Goal: Information Seeking & Learning: Learn about a topic

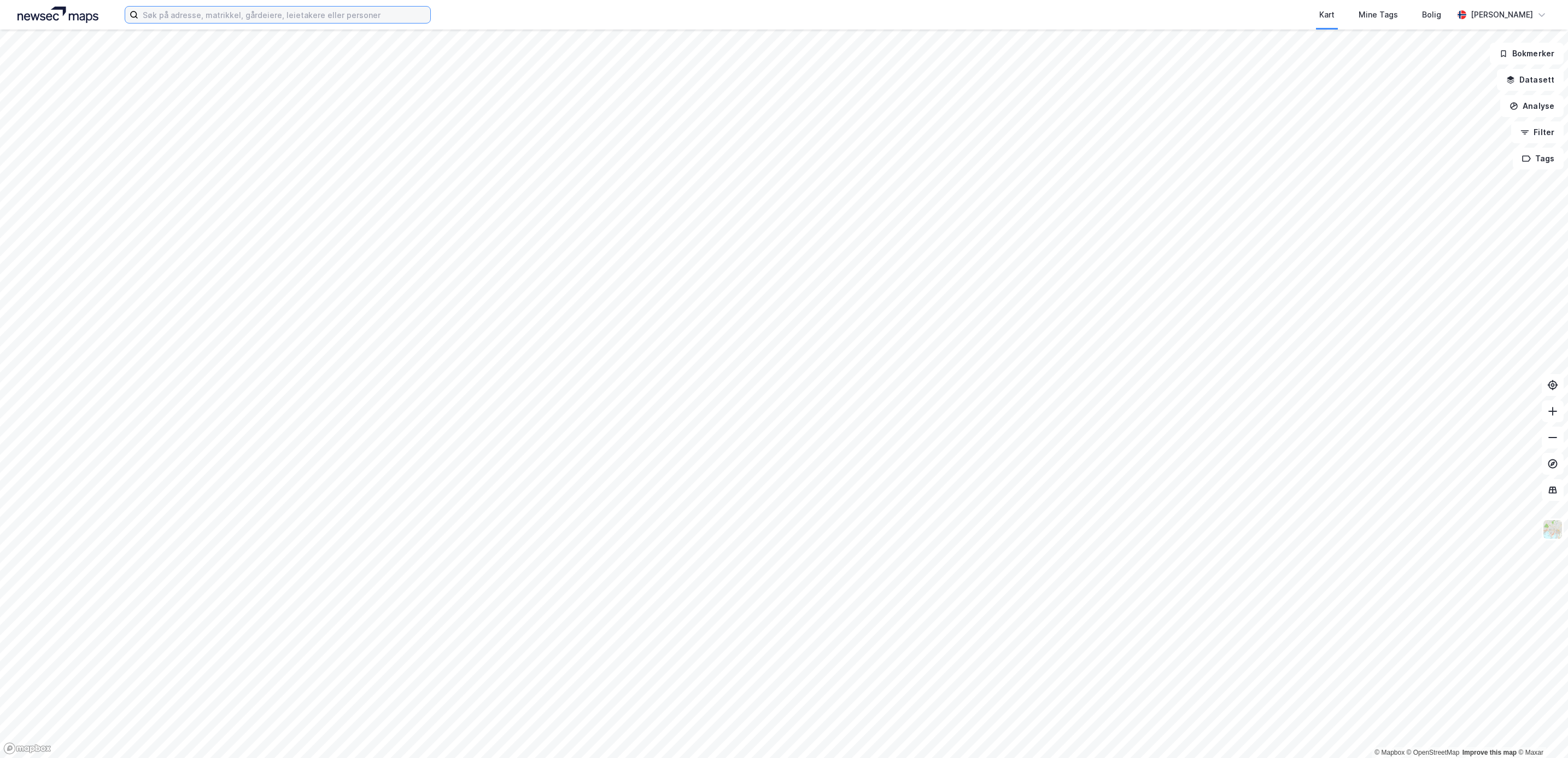
click at [159, 19] on input at bounding box center [284, 15] width 292 height 16
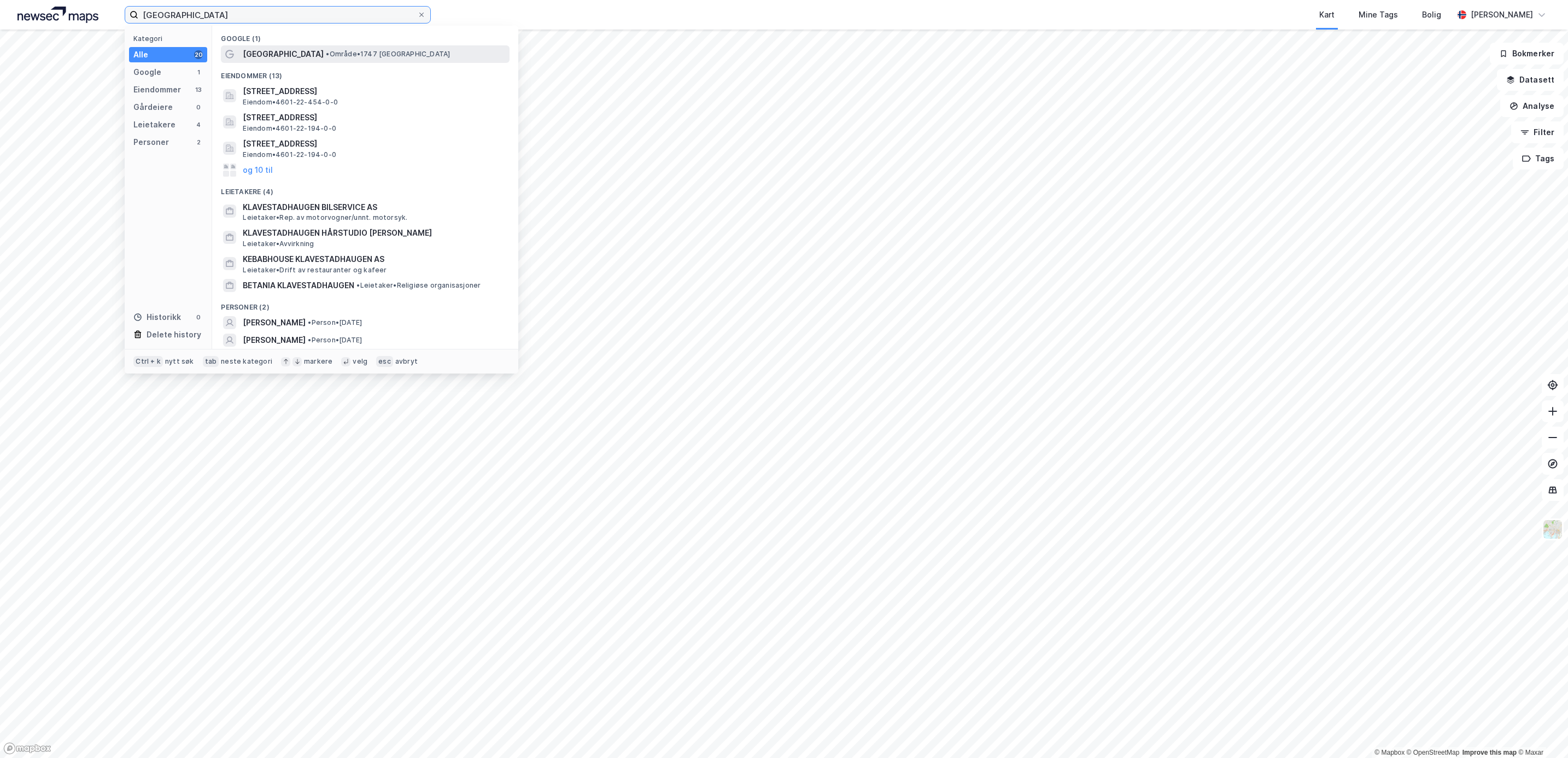
type input "[GEOGRAPHIC_DATA]"
click at [289, 54] on span "[GEOGRAPHIC_DATA]" at bounding box center [283, 54] width 81 height 13
